Goal: Task Accomplishment & Management: Use online tool/utility

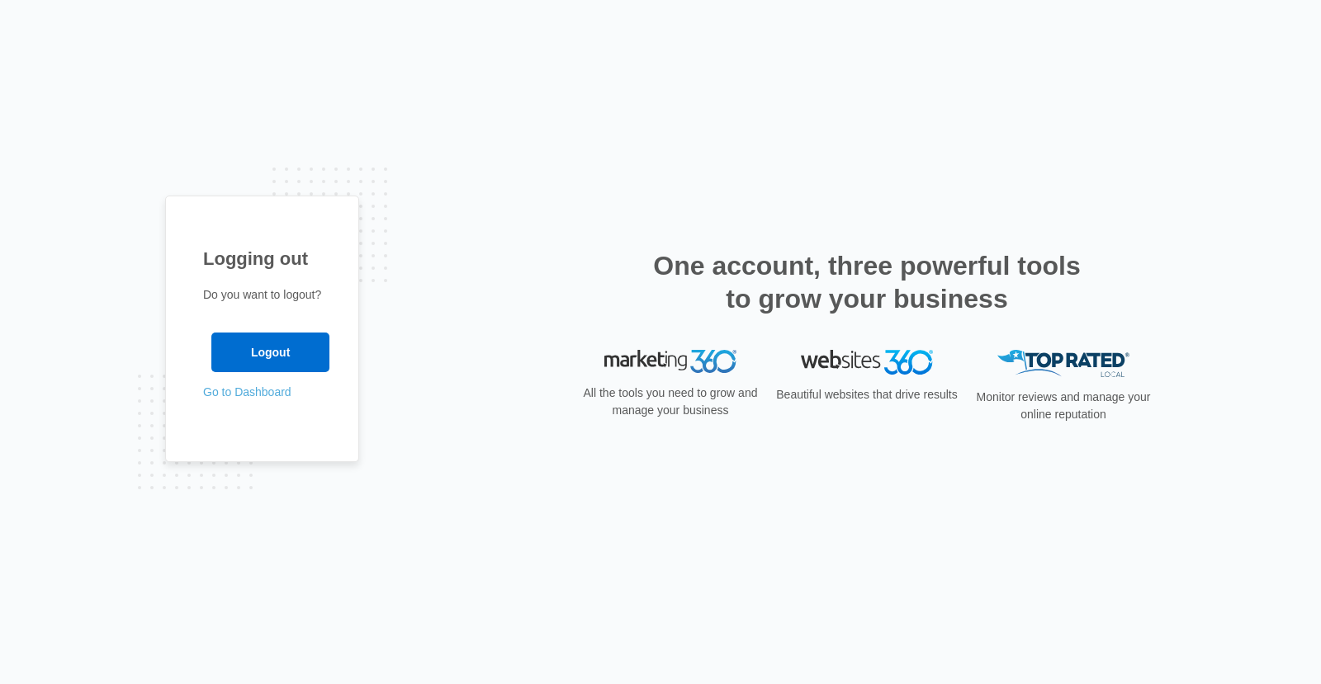
click at [274, 394] on link "Go to Dashboard" at bounding box center [247, 392] width 88 height 13
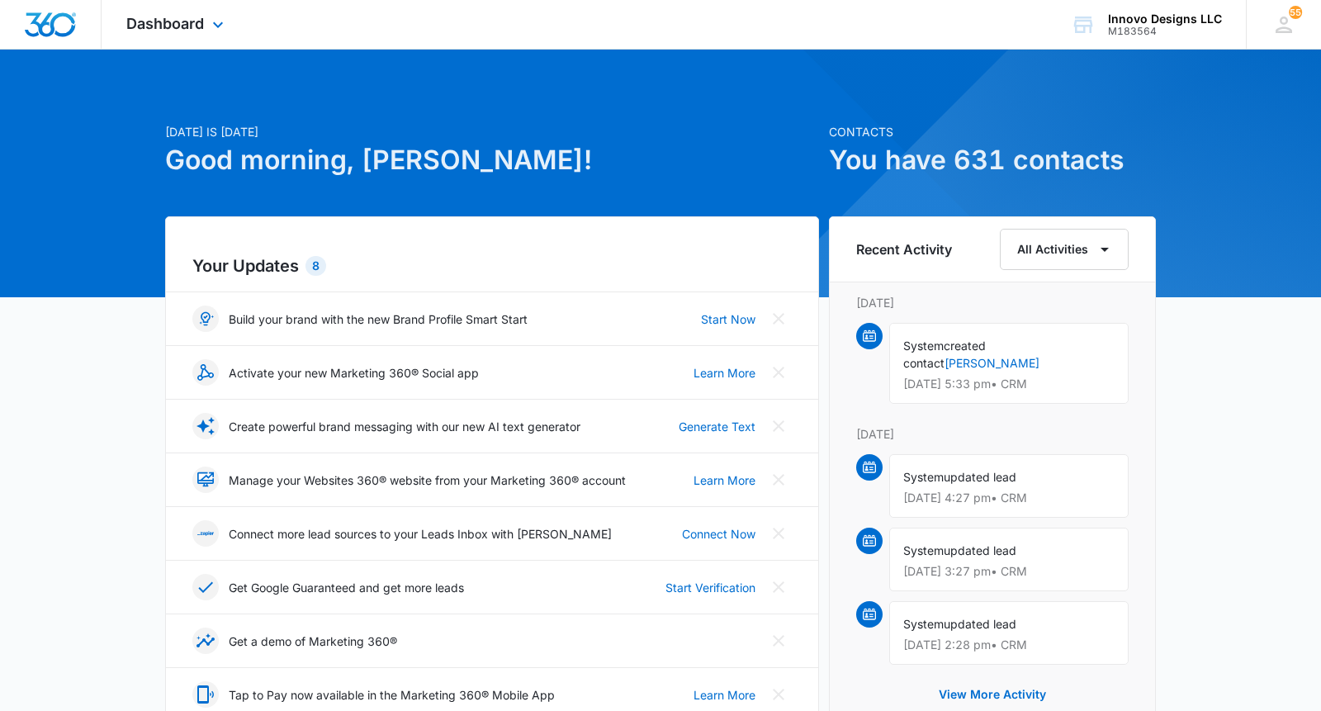
click at [151, 33] on div "Dashboard Apps Reputation Websites Forms CRM Email Social POS Content Ads Intel…" at bounding box center [177, 24] width 151 height 49
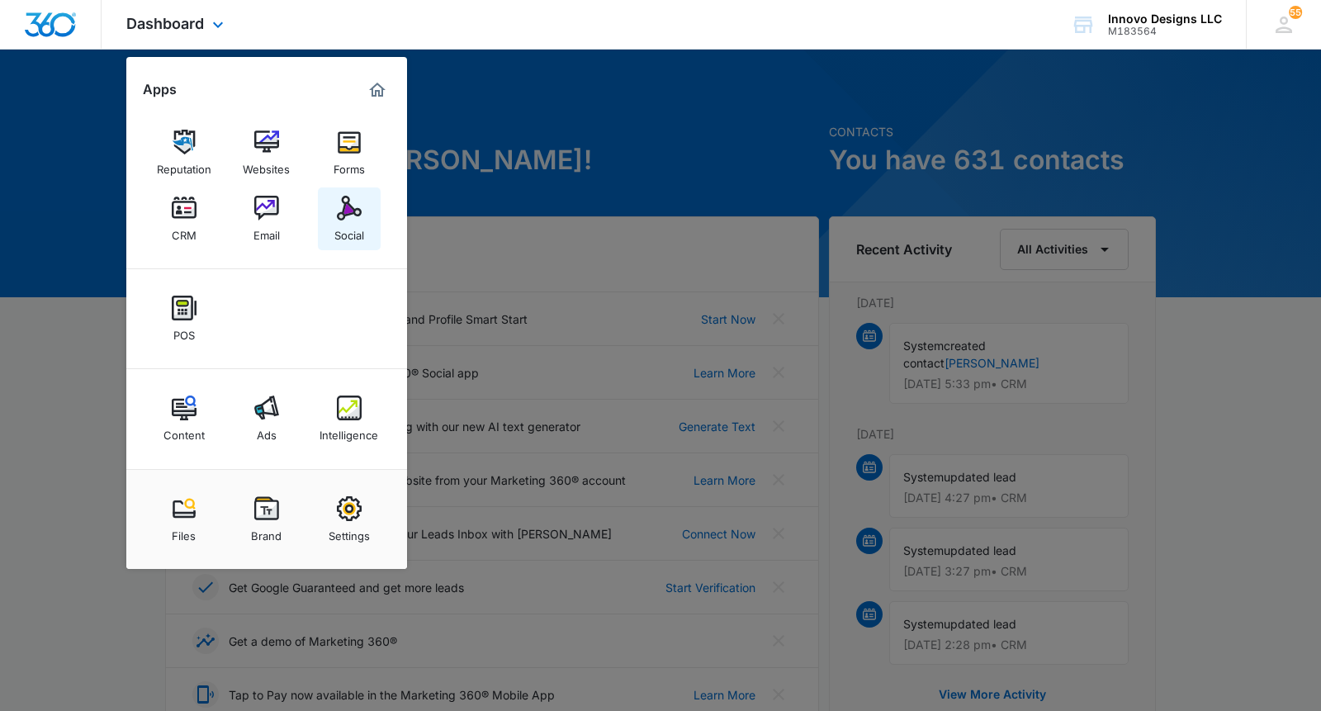
click at [322, 228] on link "Social" at bounding box center [349, 218] width 63 height 63
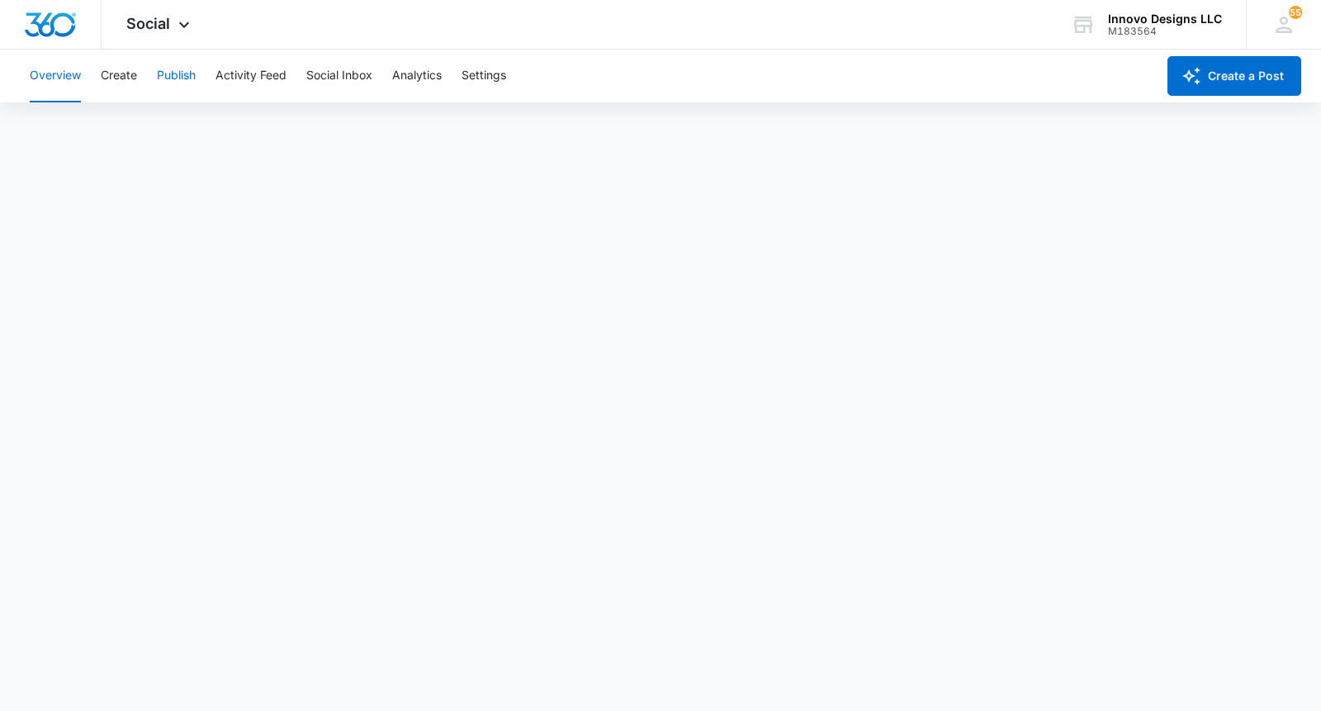
click at [192, 78] on button "Publish" at bounding box center [176, 76] width 39 height 53
